Goal: Task Accomplishment & Management: Complete application form

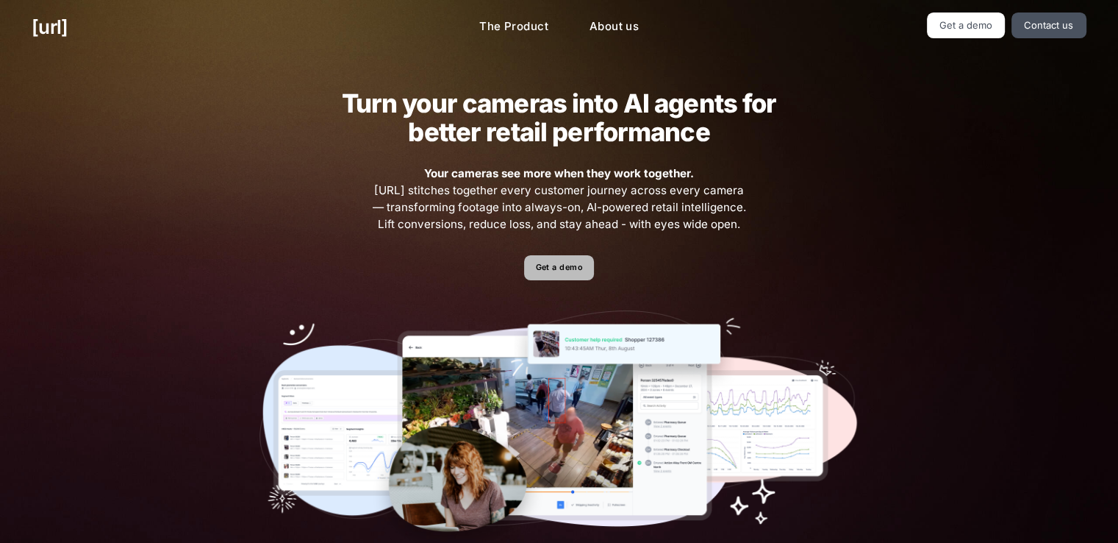
click at [553, 266] on link "Get a demo" at bounding box center [559, 268] width 70 height 26
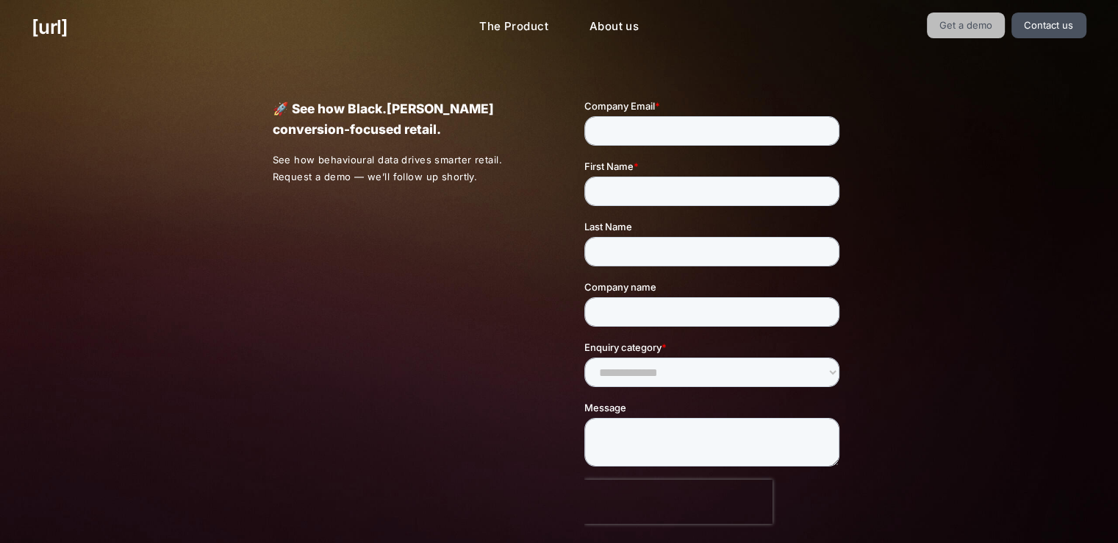
click at [973, 15] on link "Get a demo" at bounding box center [966, 25] width 79 height 26
